Goal: Information Seeking & Learning: Learn about a topic

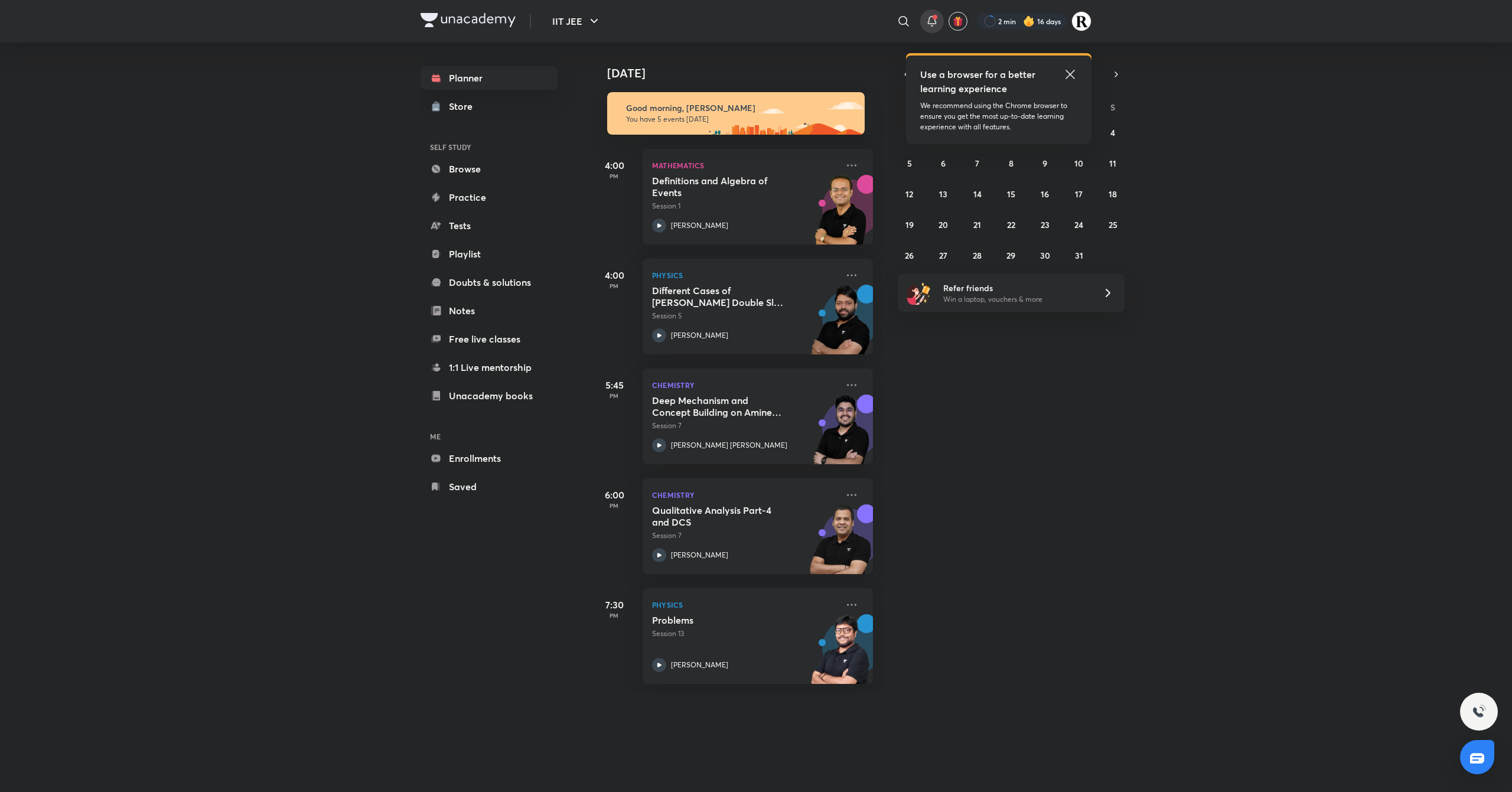
click at [929, 17] on icon at bounding box center [932, 22] width 14 height 14
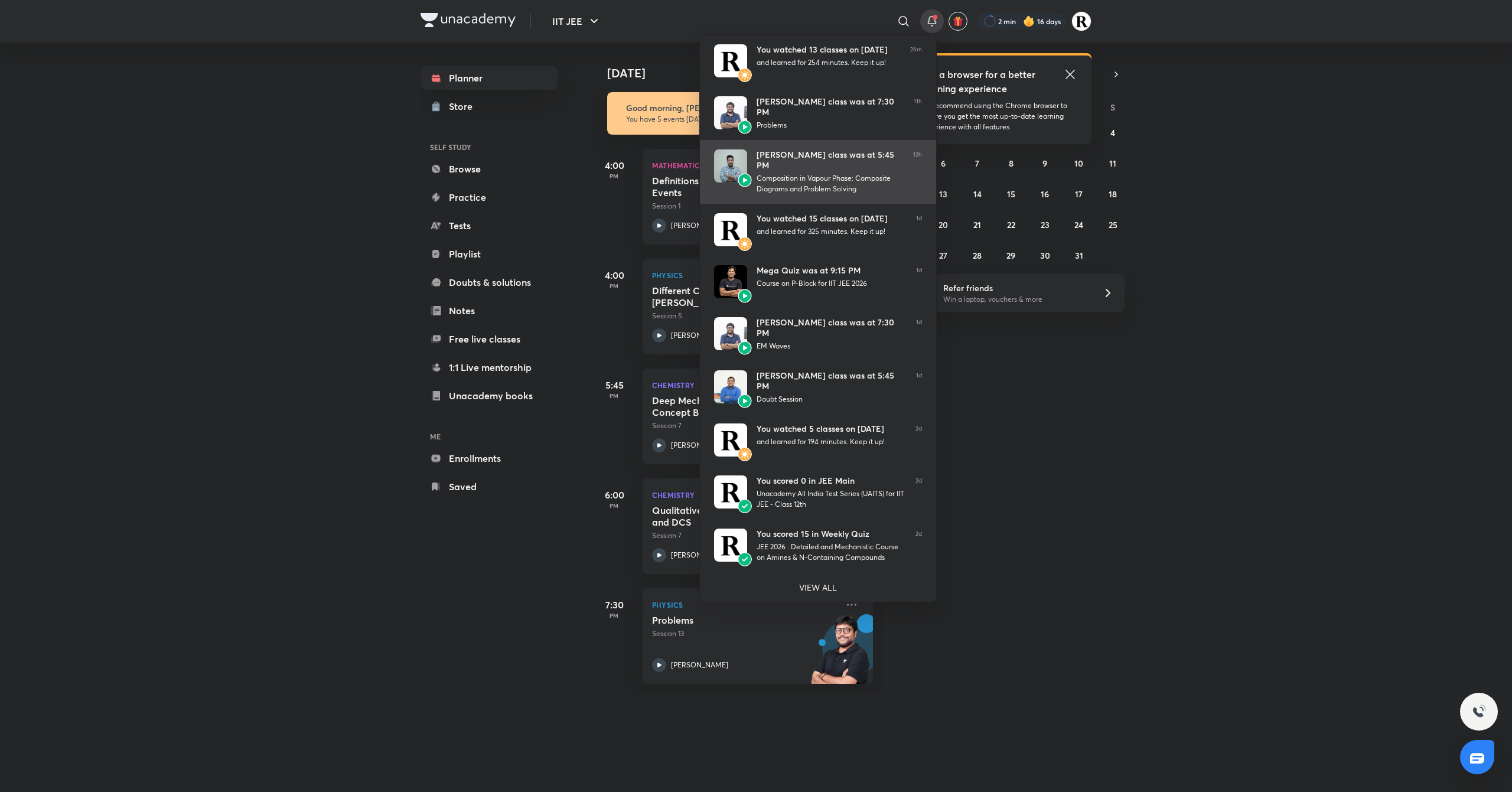
click at [855, 173] on div "Composition in Vapour Phase: Composite Diagrams and Problem Solving" at bounding box center [830, 184] width 147 height 22
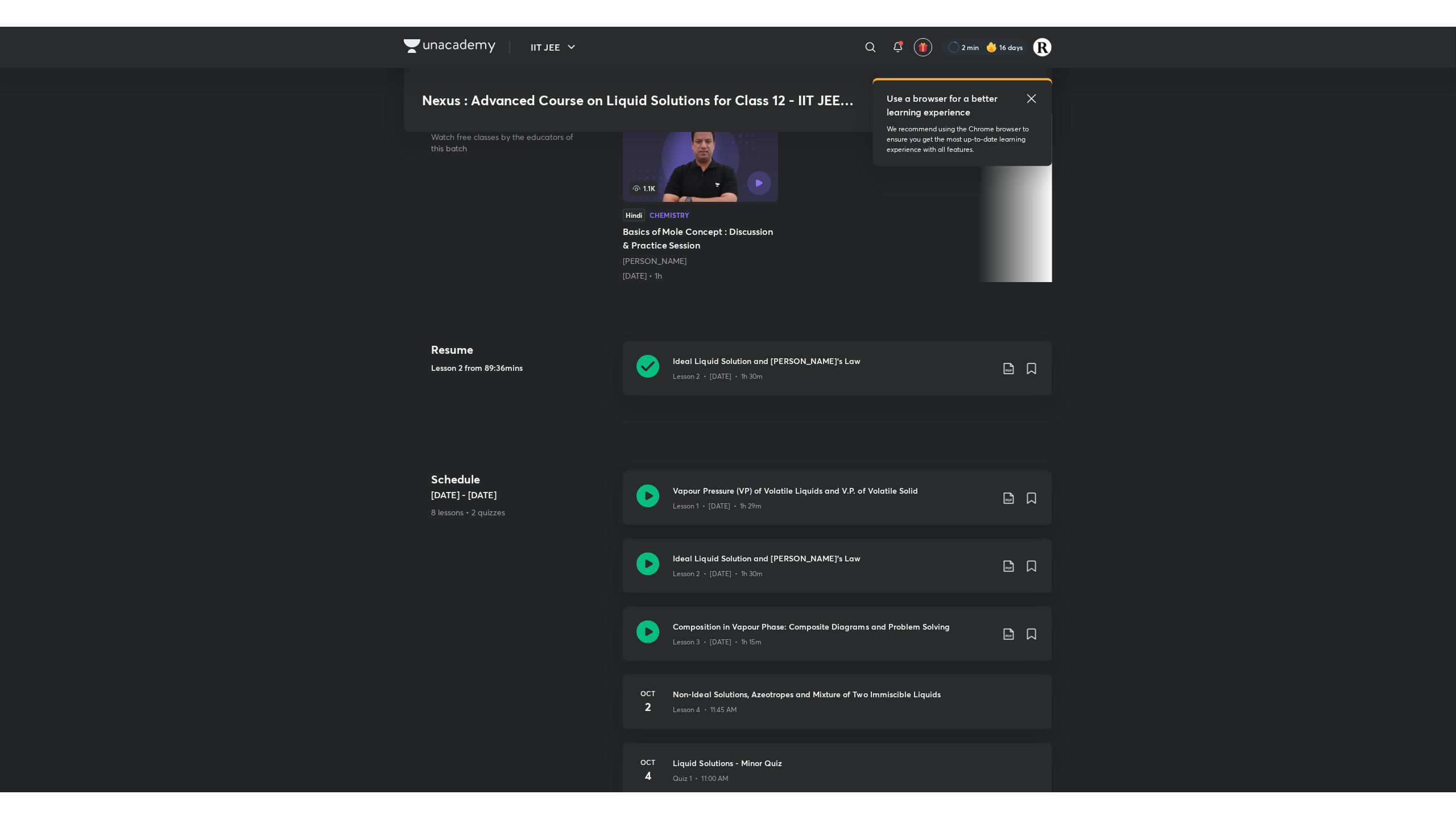
scroll to position [296, 0]
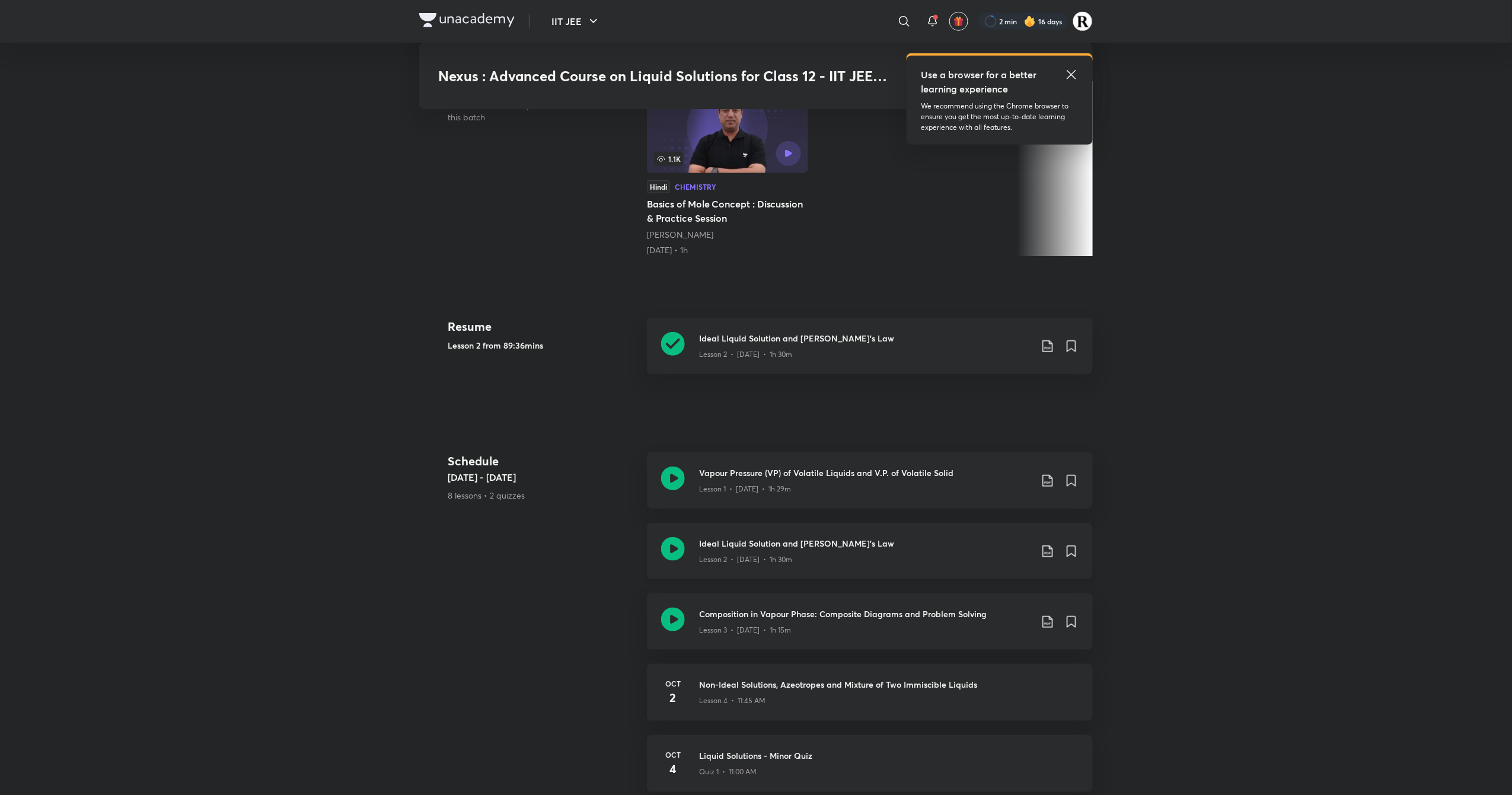
click at [683, 555] on icon at bounding box center [673, 549] width 23 height 23
